Goal: Register for event/course

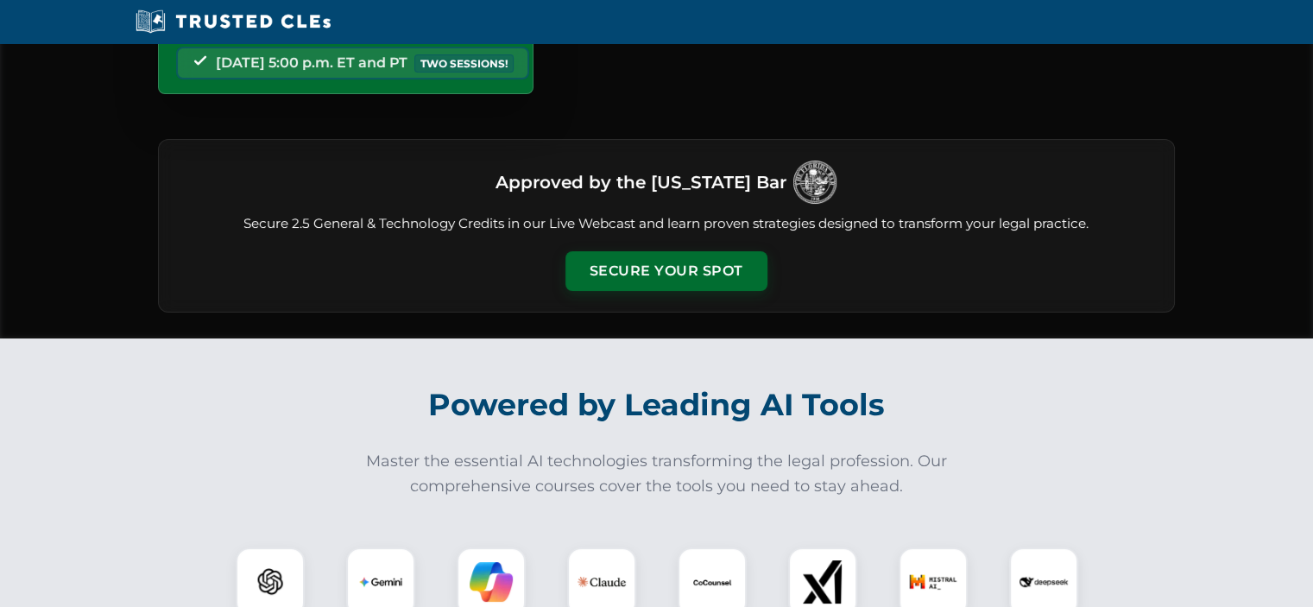
scroll to position [173, 0]
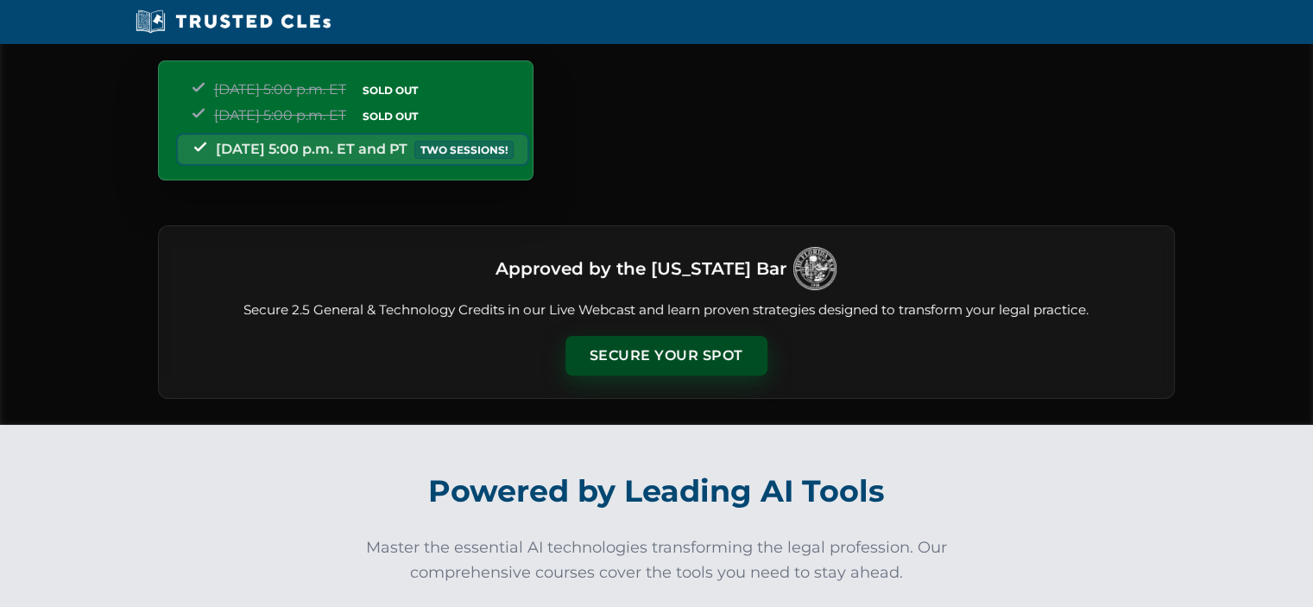
click at [638, 348] on button "Secure Your Spot" at bounding box center [667, 356] width 202 height 40
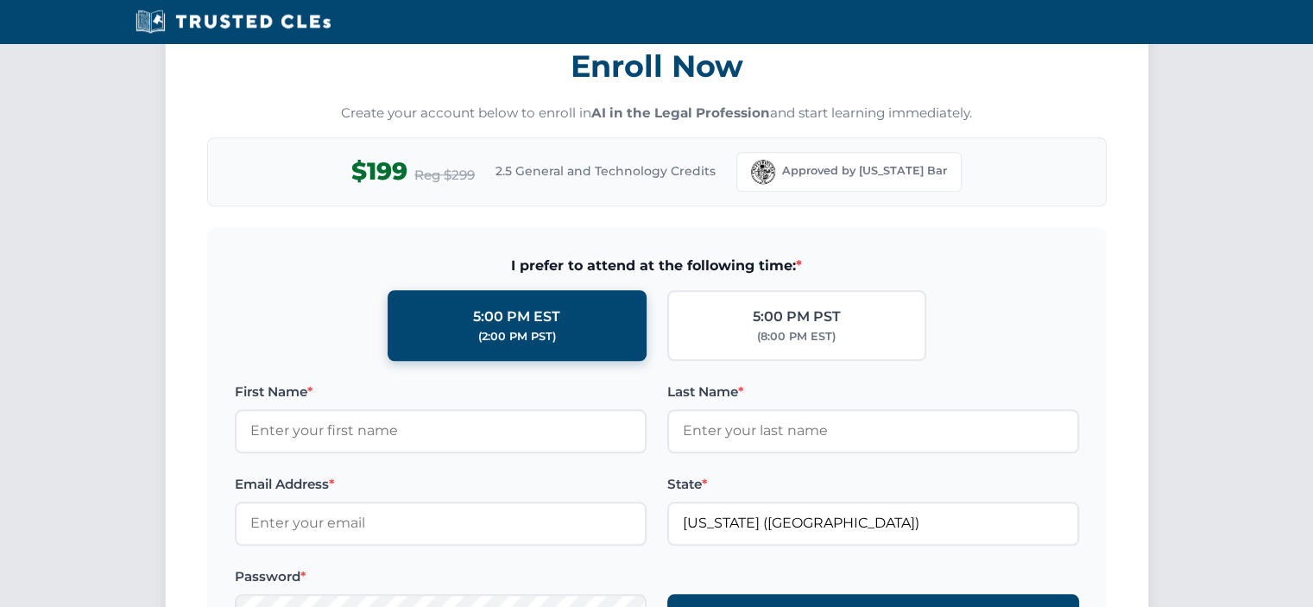
scroll to position [1580, 0]
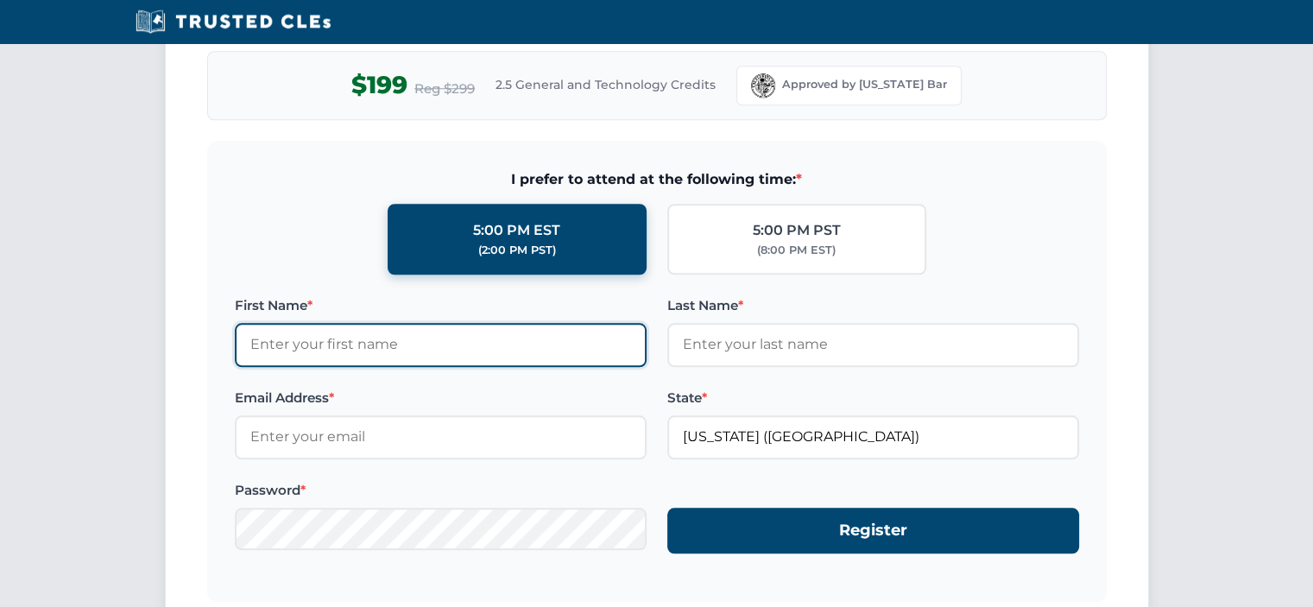
click at [448, 333] on input "First Name *" at bounding box center [441, 344] width 412 height 43
type input "[PERSON_NAME]"
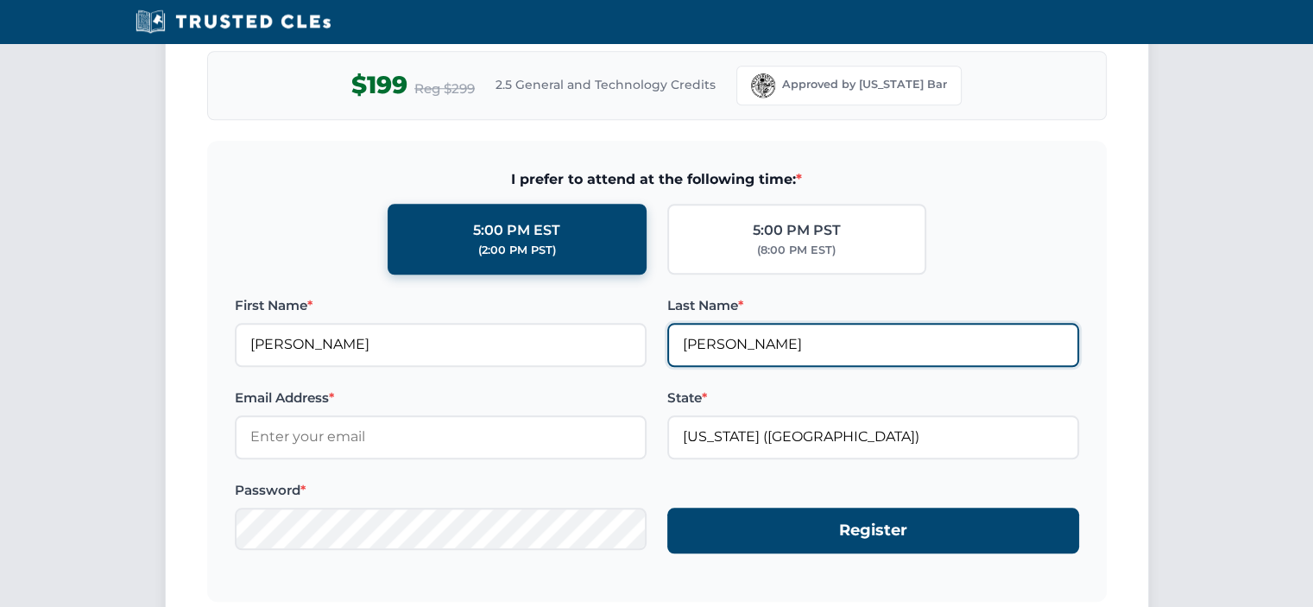
type input "[PERSON_NAME][EMAIL_ADDRESS][DOMAIN_NAME]"
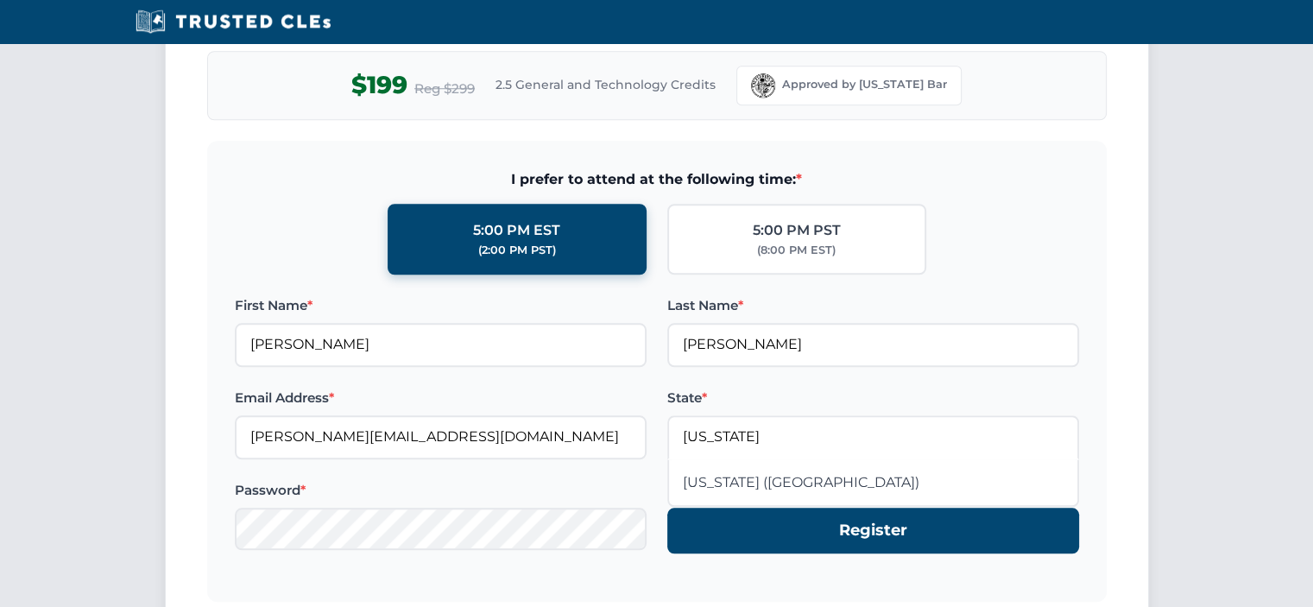
type input "[US_STATE] ([GEOGRAPHIC_DATA])"
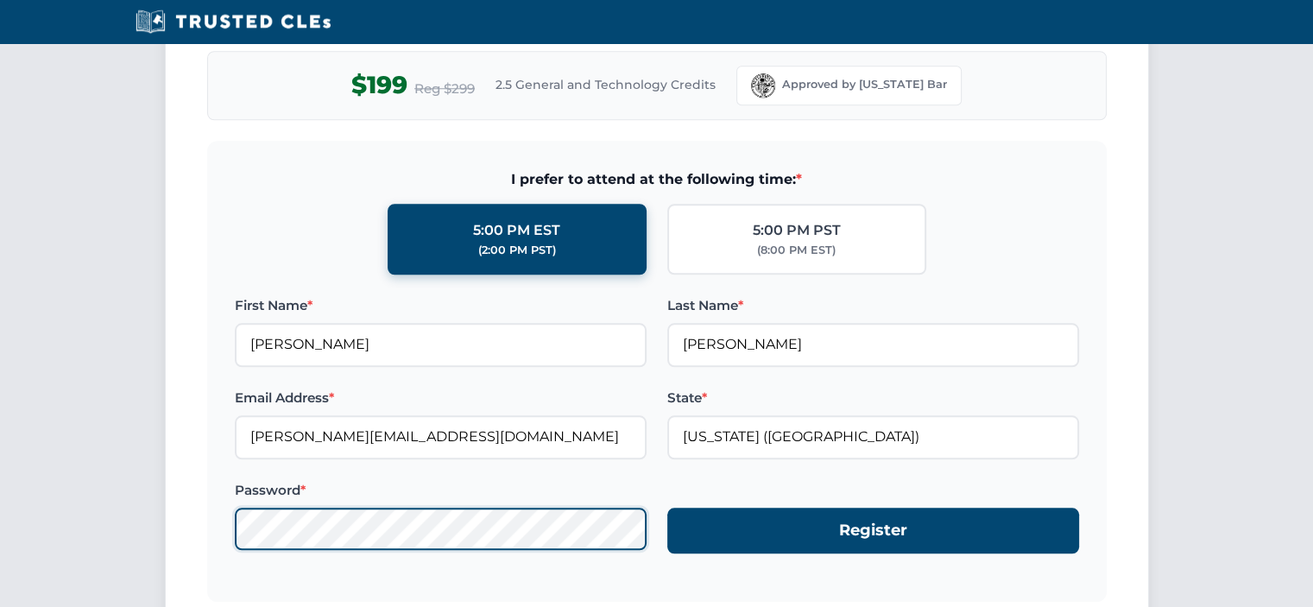
scroll to position [1839, 0]
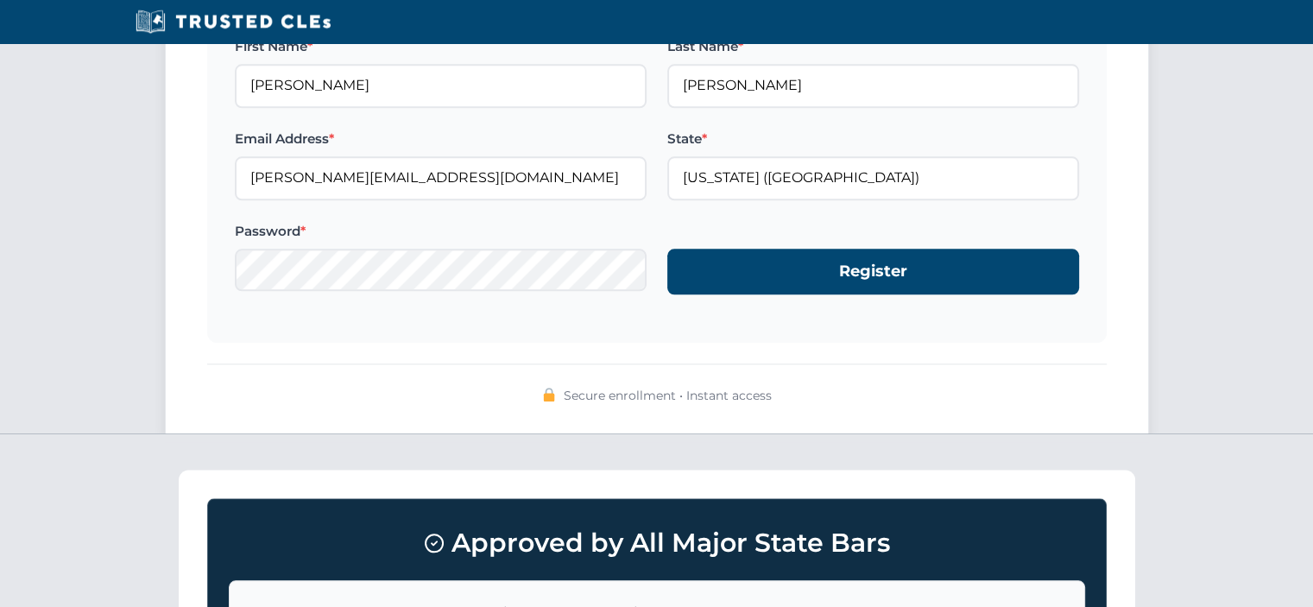
click at [840, 296] on form "I prefer to attend at the following time: * 5:00 PM EST (2:00 PM PST) 5:00 PM P…" at bounding box center [657, 112] width 900 height 461
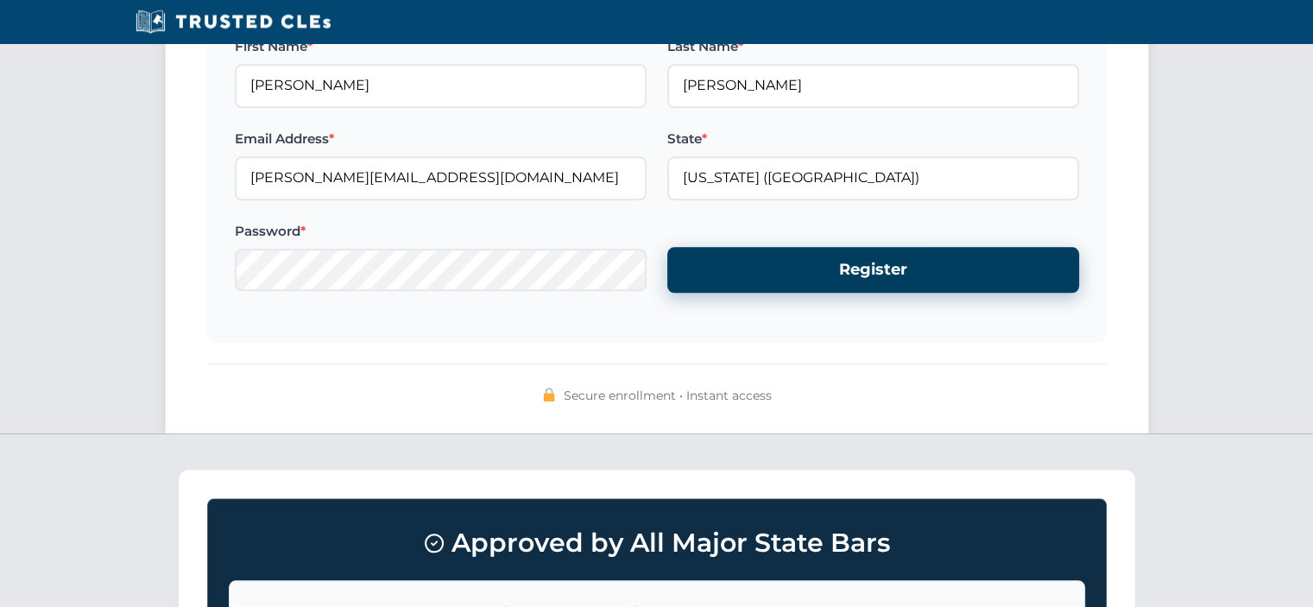
click at [825, 270] on button "Register" at bounding box center [873, 270] width 412 height 46
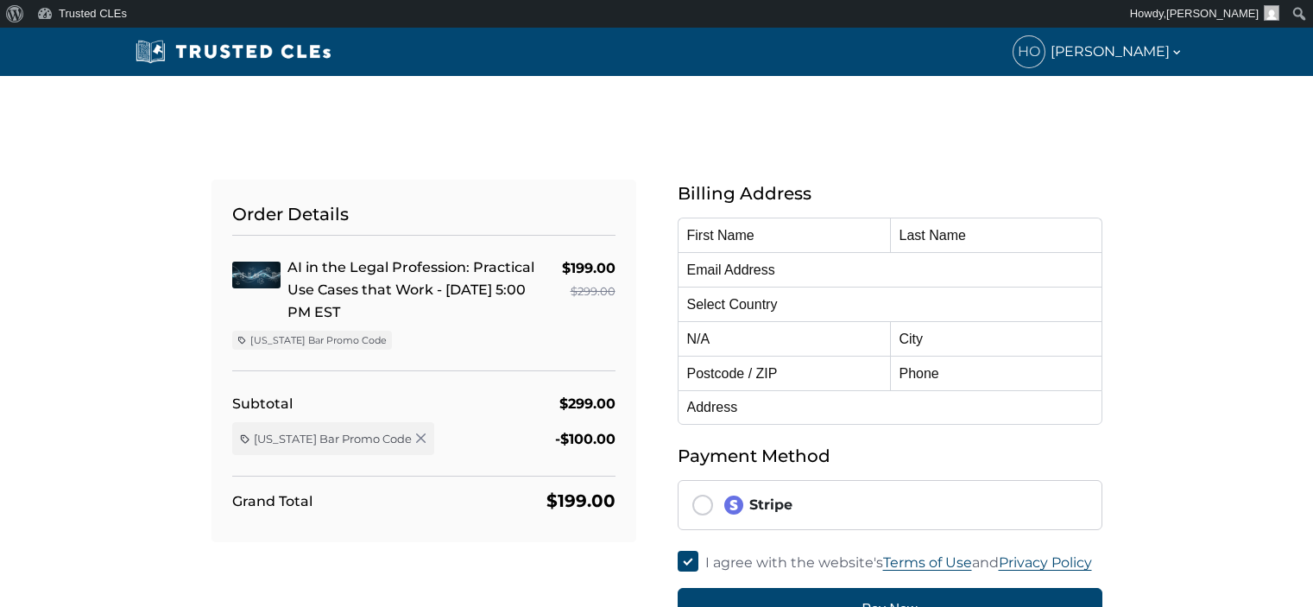
type input "[PERSON_NAME]"
type input "[PERSON_NAME][EMAIL_ADDRESS][DOMAIN_NAME]"
select select "United States"
radio input "true"
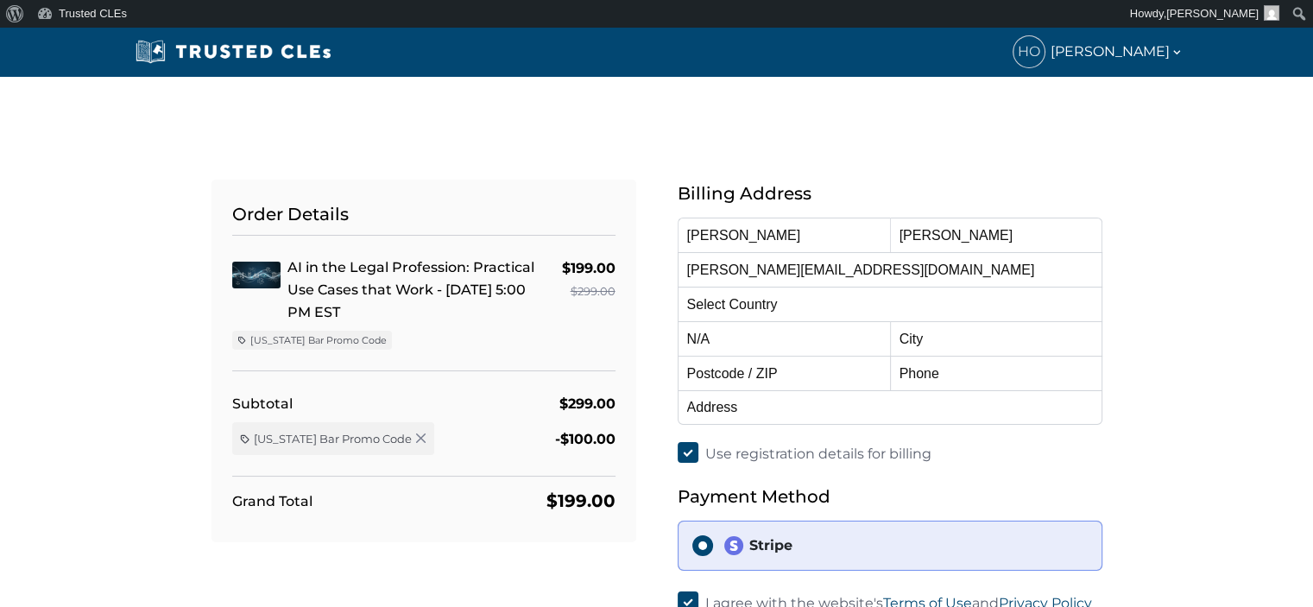
select select "[US_STATE]"
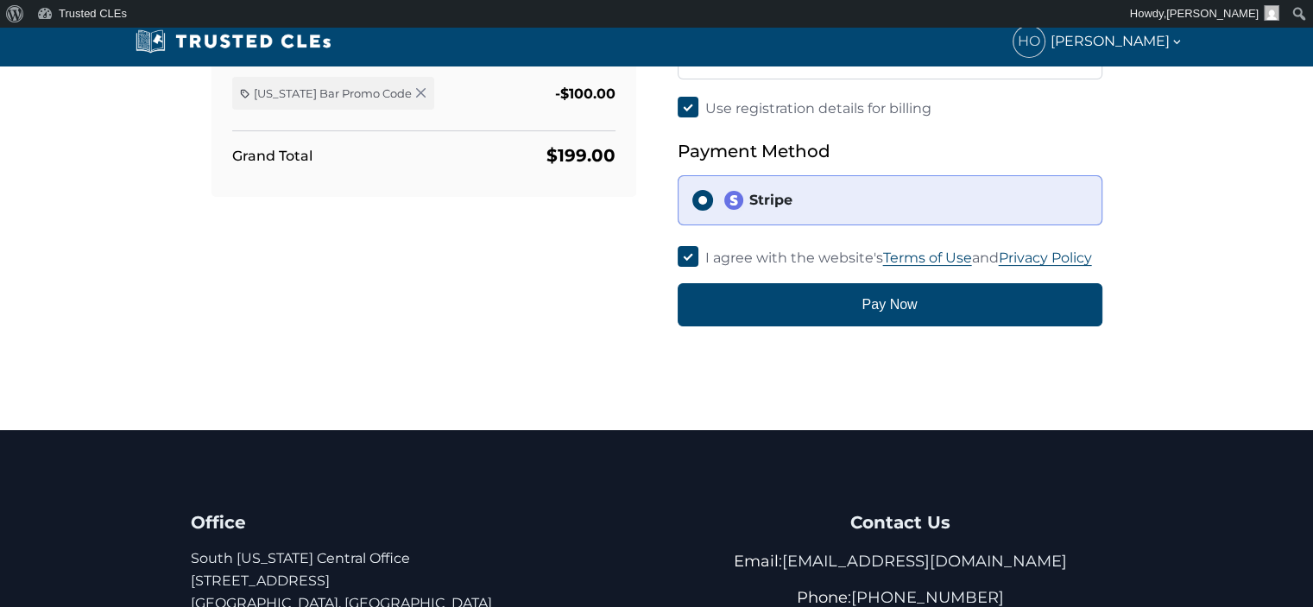
scroll to position [86, 0]
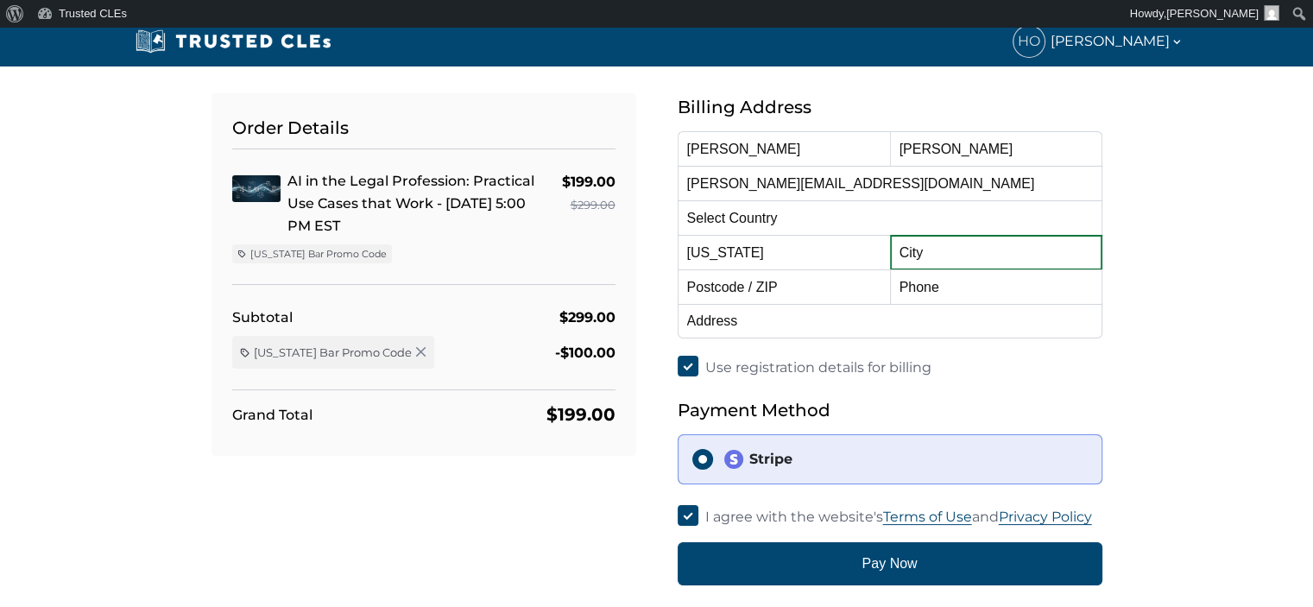
click at [936, 255] on input "text" at bounding box center [996, 252] width 212 height 35
type input "Fort Lauderdale"
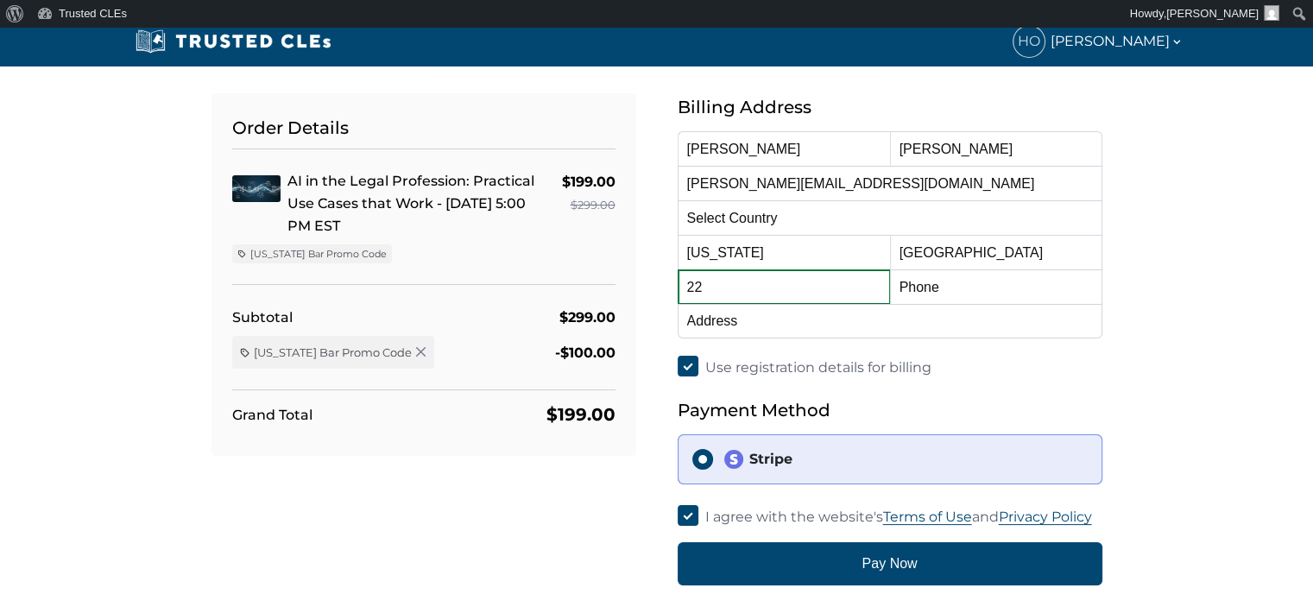
type input "2"
type input "33301"
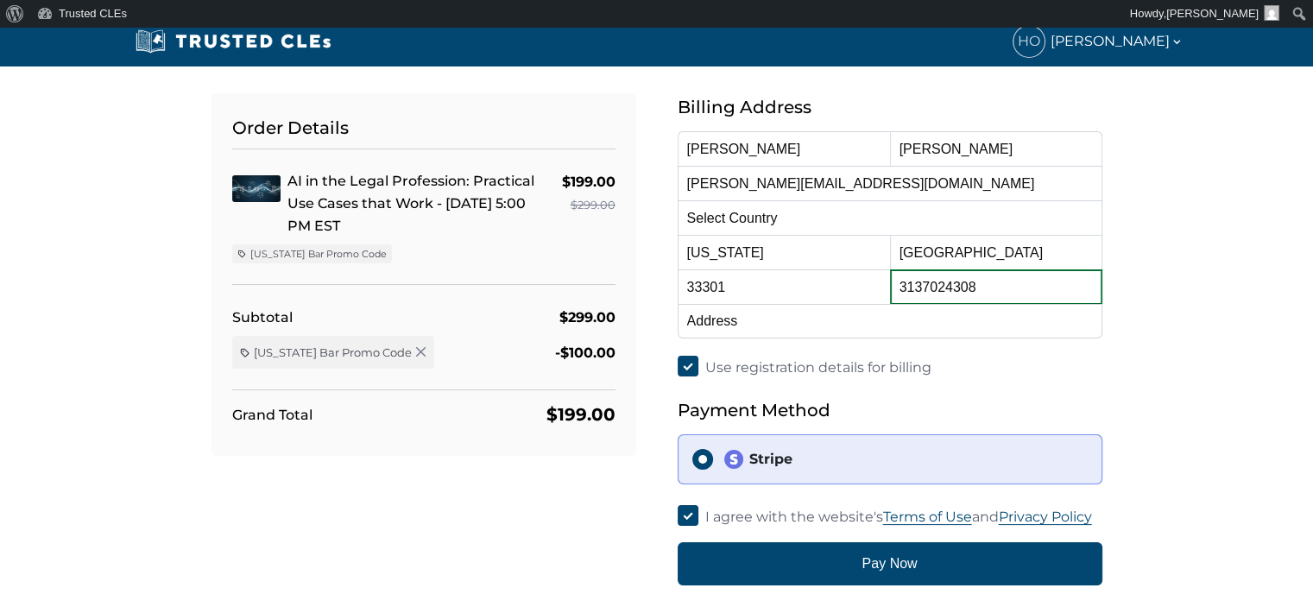
type input "3137024308"
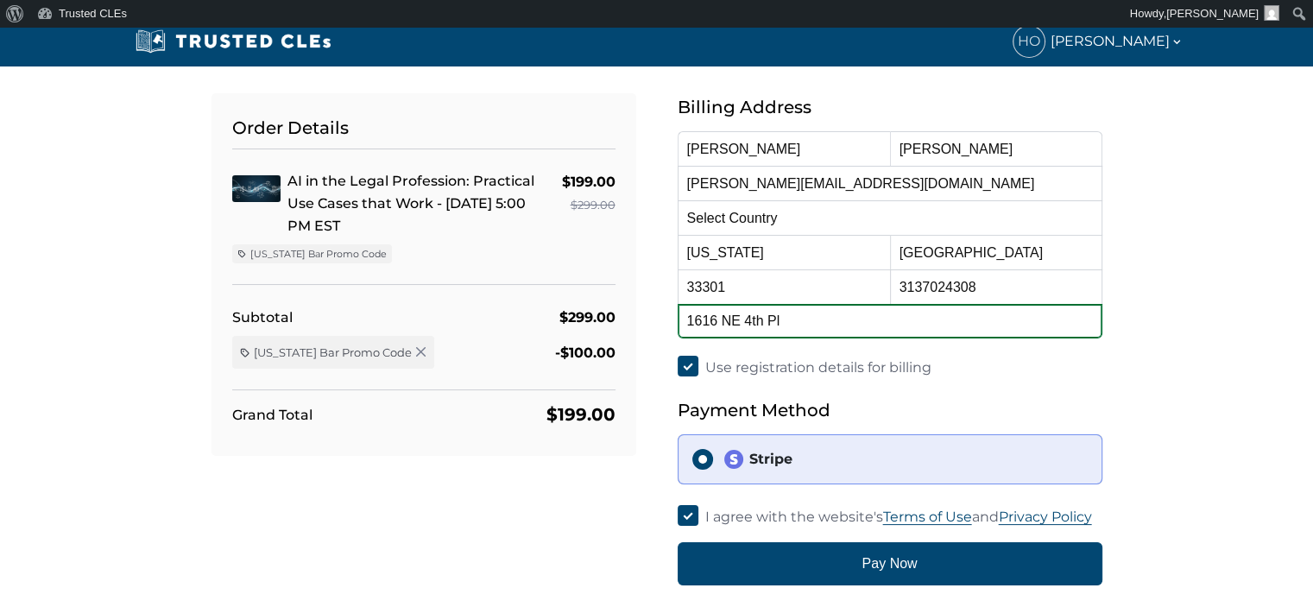
type input "1616 NE 4th Pl"
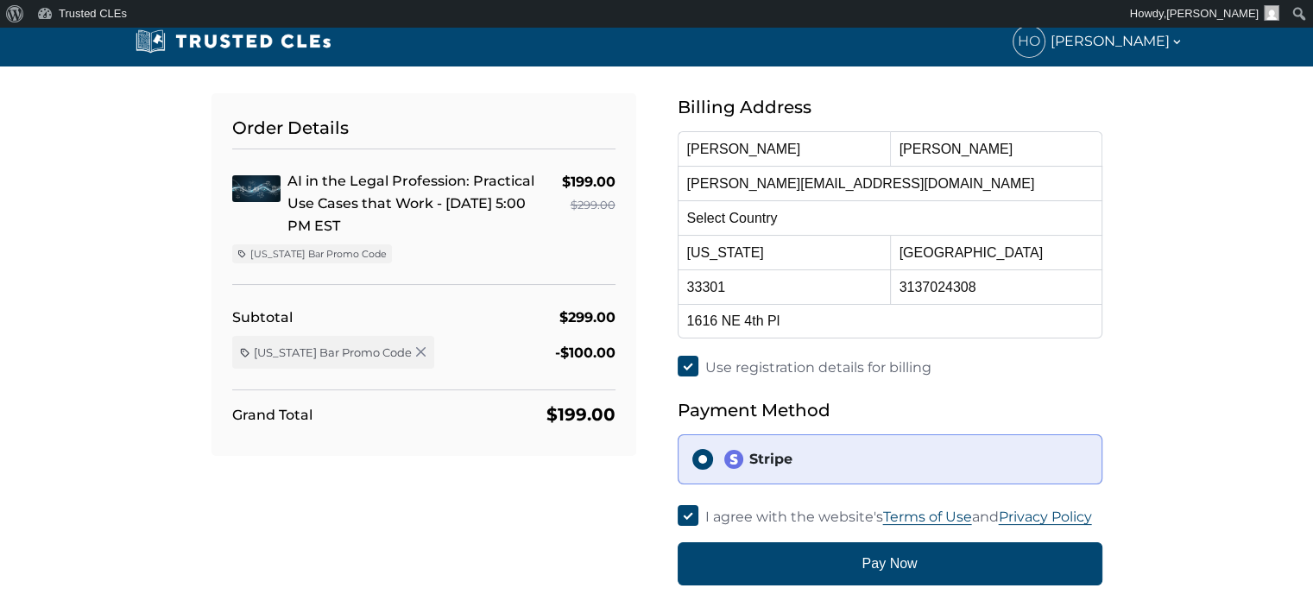
click at [1195, 320] on div "Order Details AI in the Legal Profession: Practical Use Cases that Work - 10/15…" at bounding box center [657, 319] width 1140 height 534
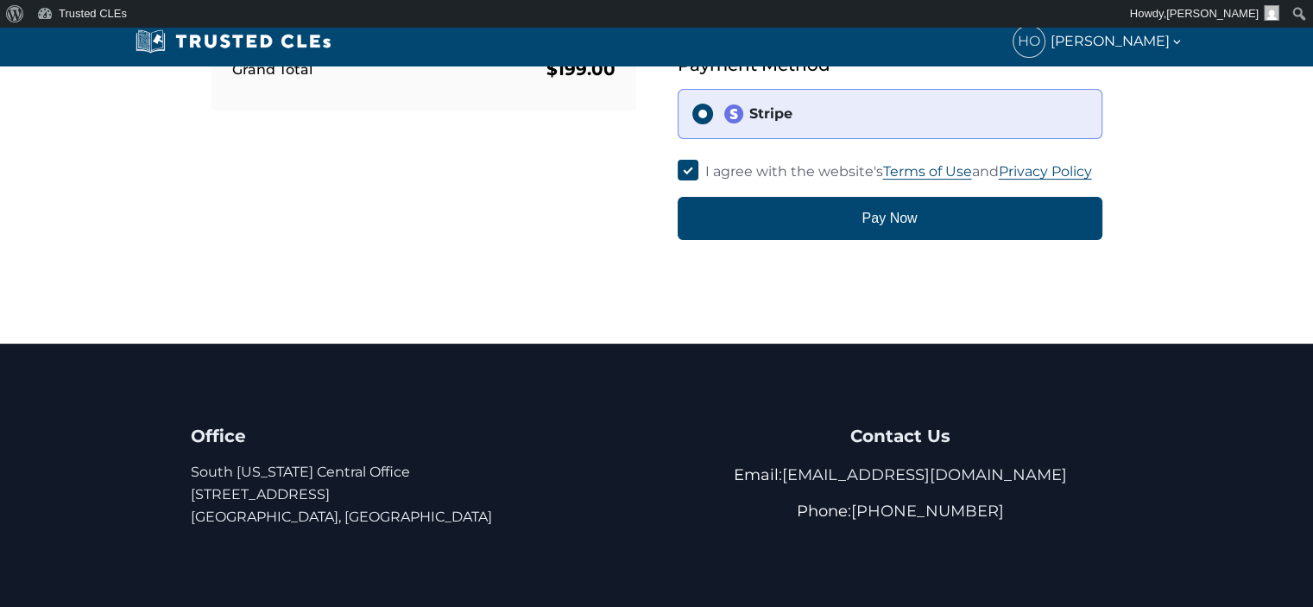
scroll to position [259, 0]
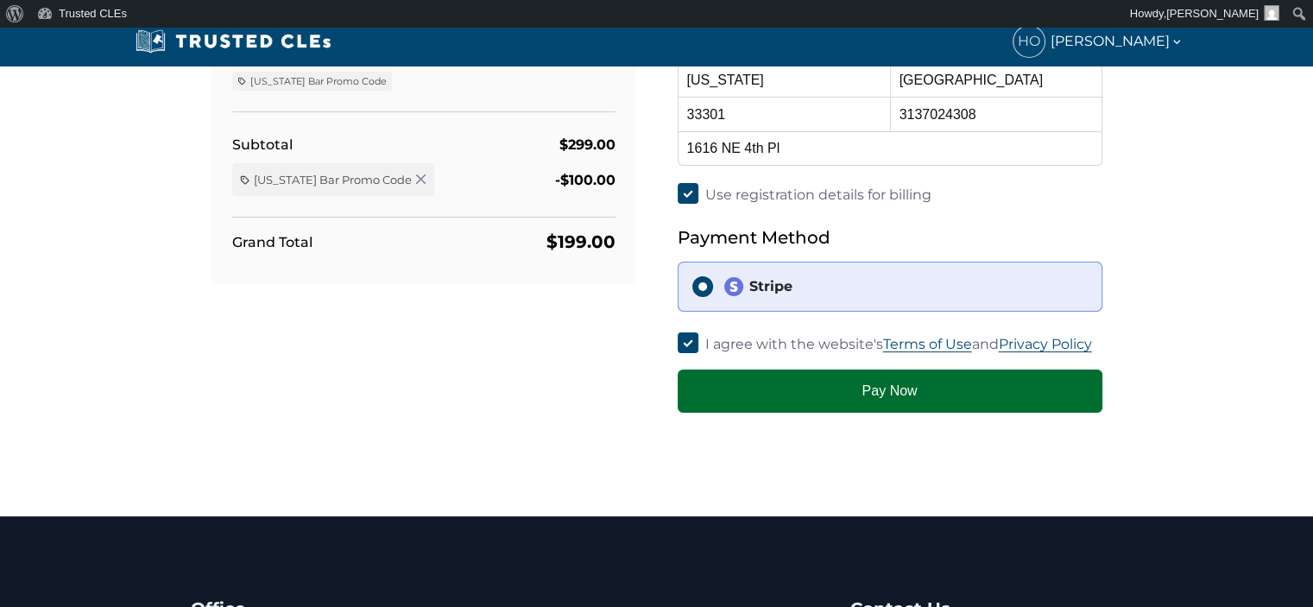
click at [984, 401] on button "Pay Now" at bounding box center [890, 391] width 425 height 43
